Goal: Task Accomplishment & Management: Complete application form

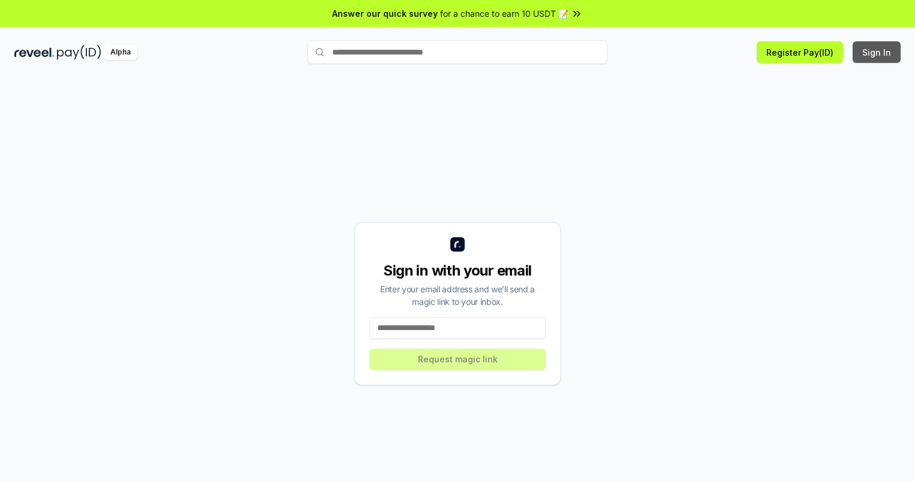
click at [877, 52] on button "Sign In" at bounding box center [876, 52] width 48 height 22
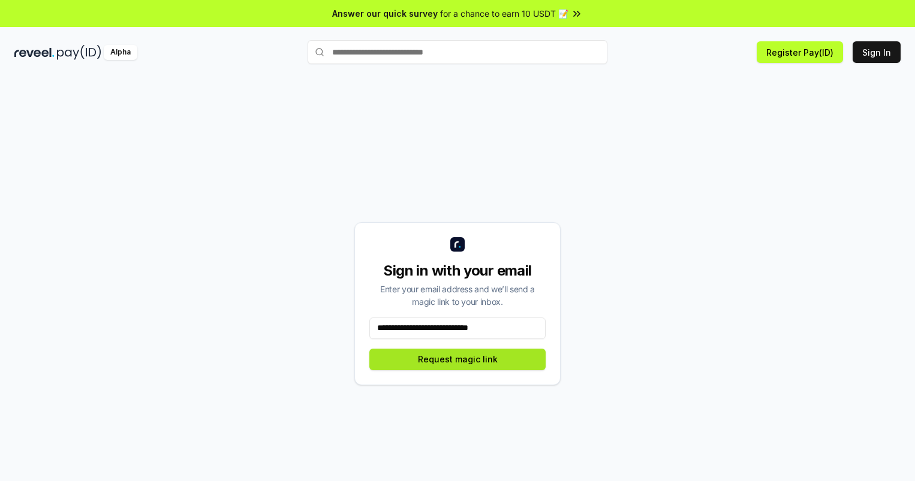
type input "**********"
click at [457, 359] on button "Request magic link" at bounding box center [457, 360] width 176 height 22
